Goal: Transaction & Acquisition: Download file/media

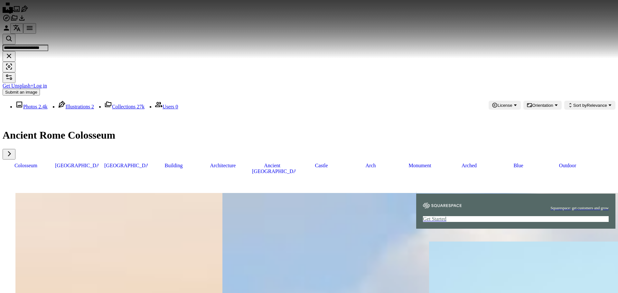
scroll to position [386, 0]
